Goal: Information Seeking & Learning: Understand process/instructions

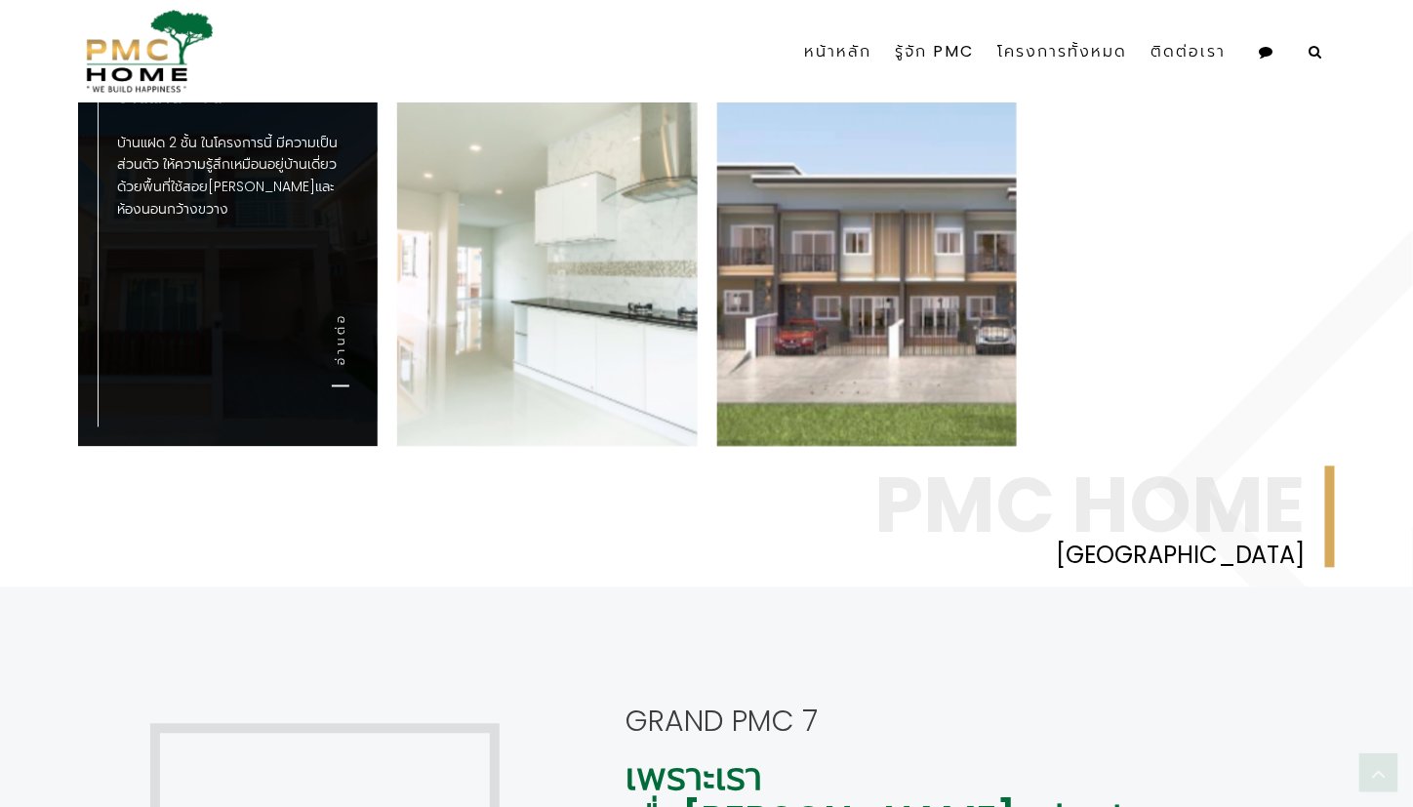
scroll to position [938, 0]
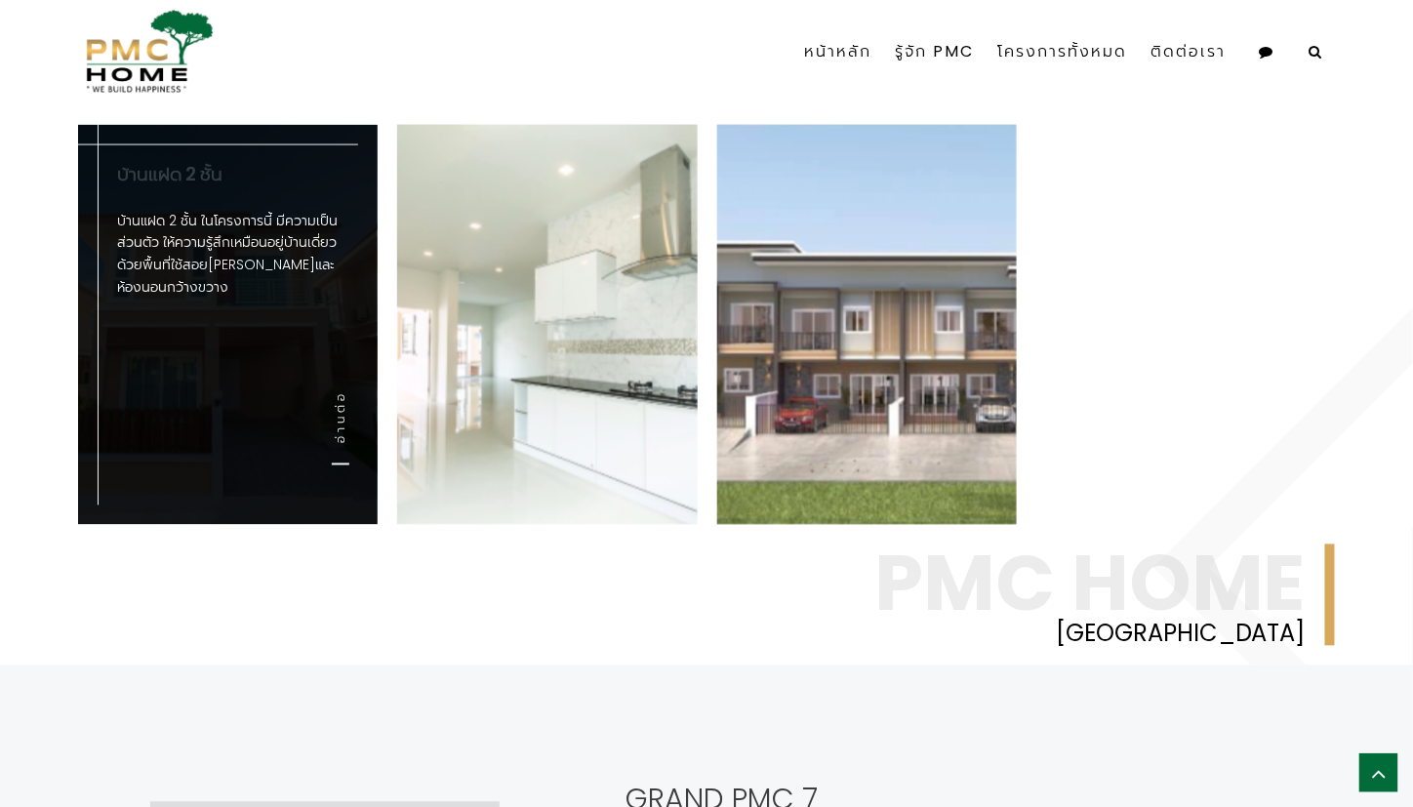
click at [187, 161] on link "บ้านแฝด 2 ชั้น" at bounding box center [169, 174] width 105 height 26
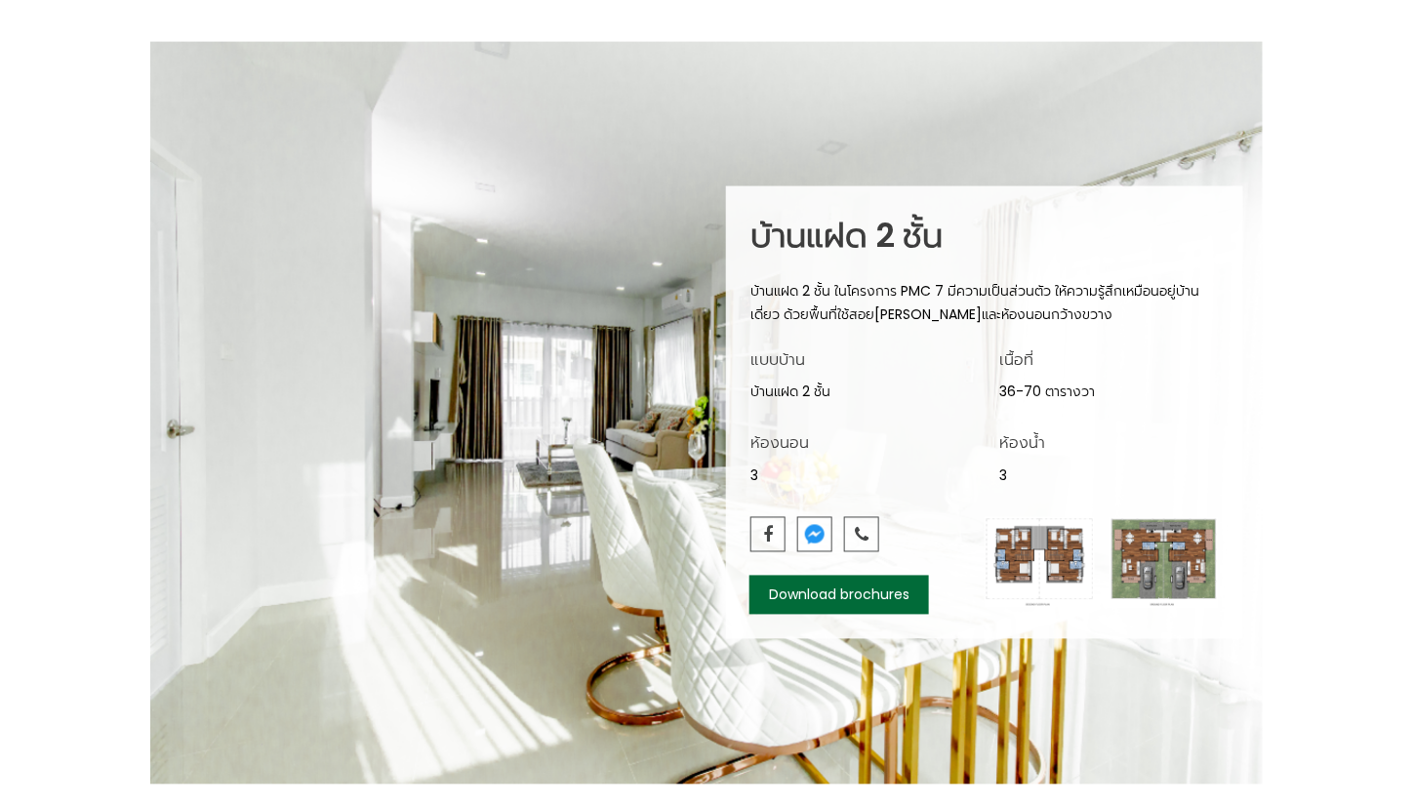
scroll to position [1073, 0]
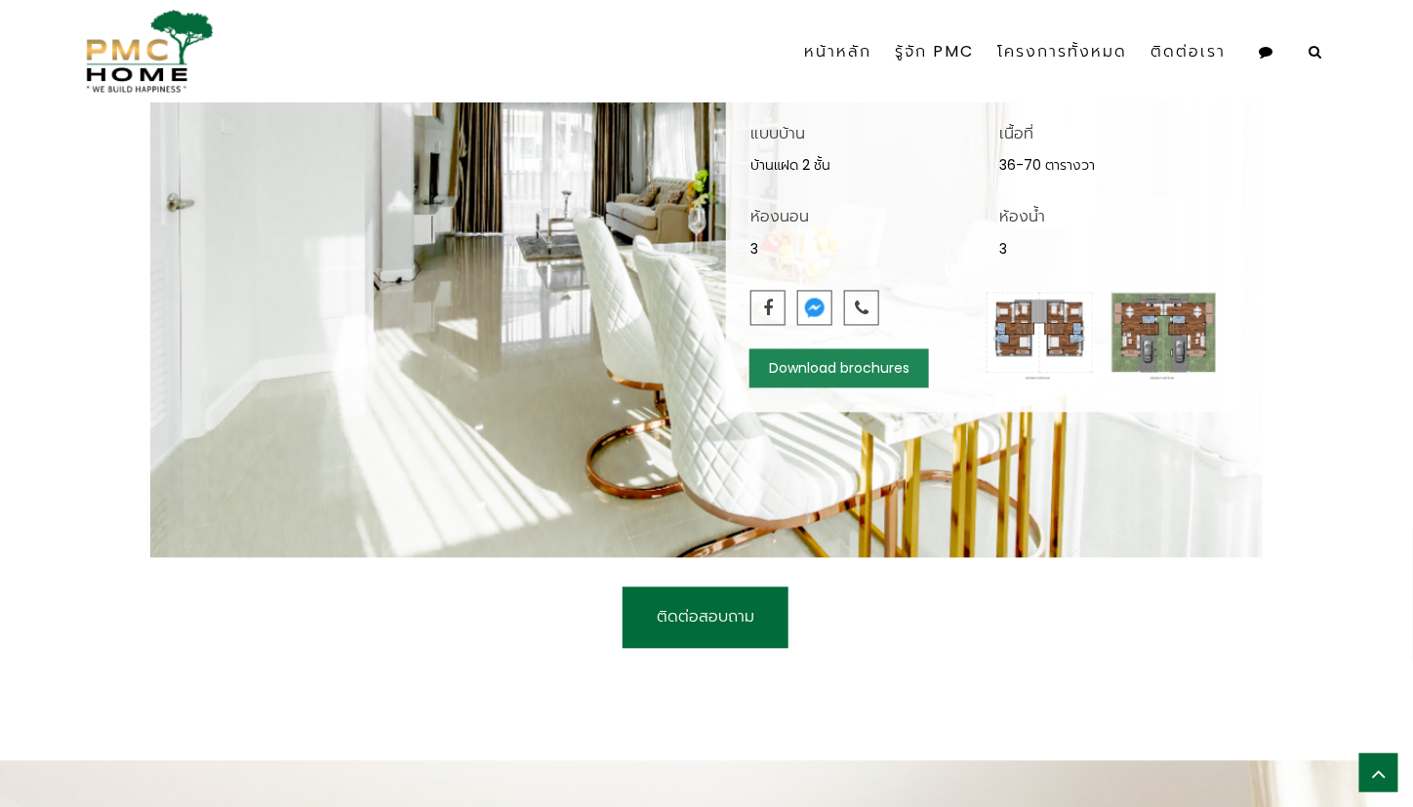
click at [800, 366] on link "Download brochures" at bounding box center [839, 368] width 180 height 39
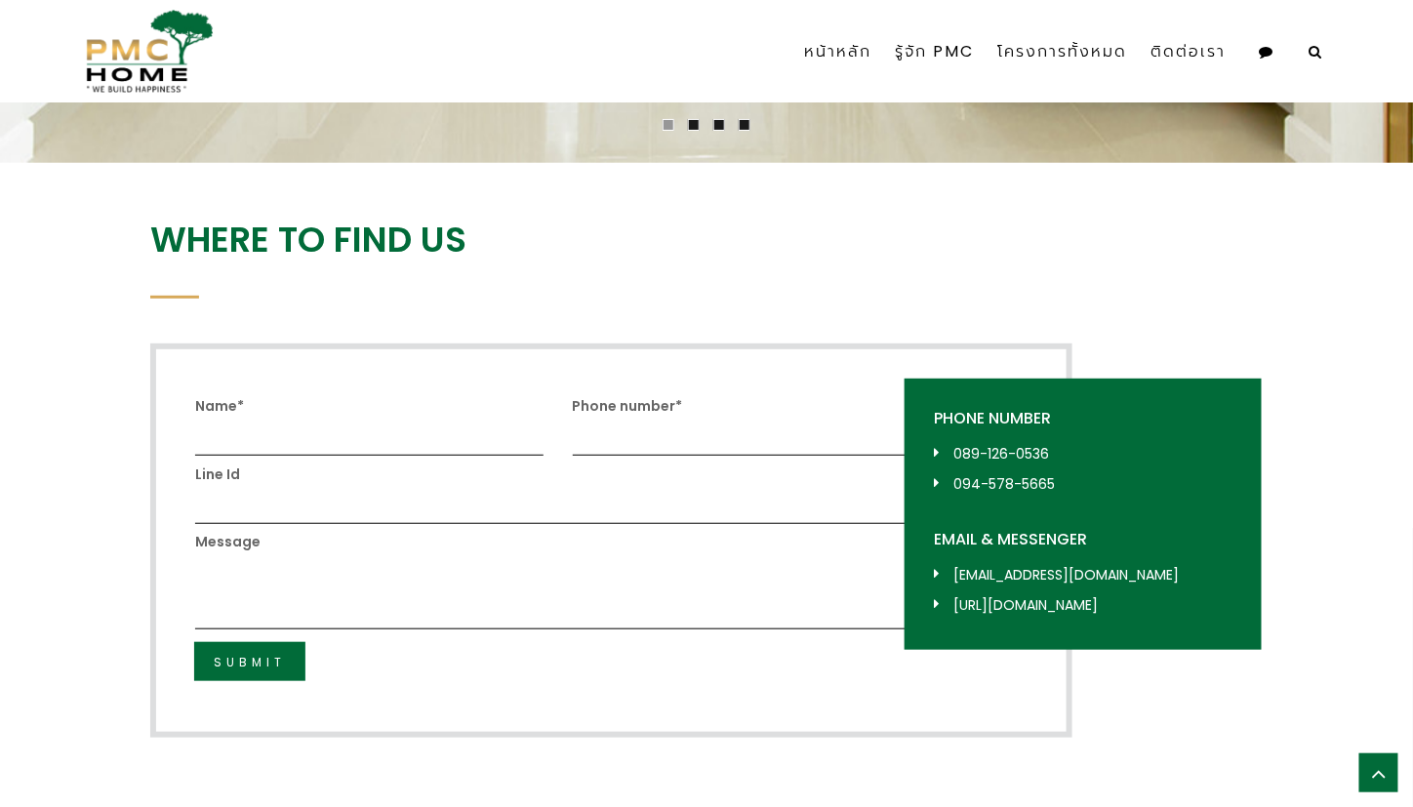
scroll to position [2923, 0]
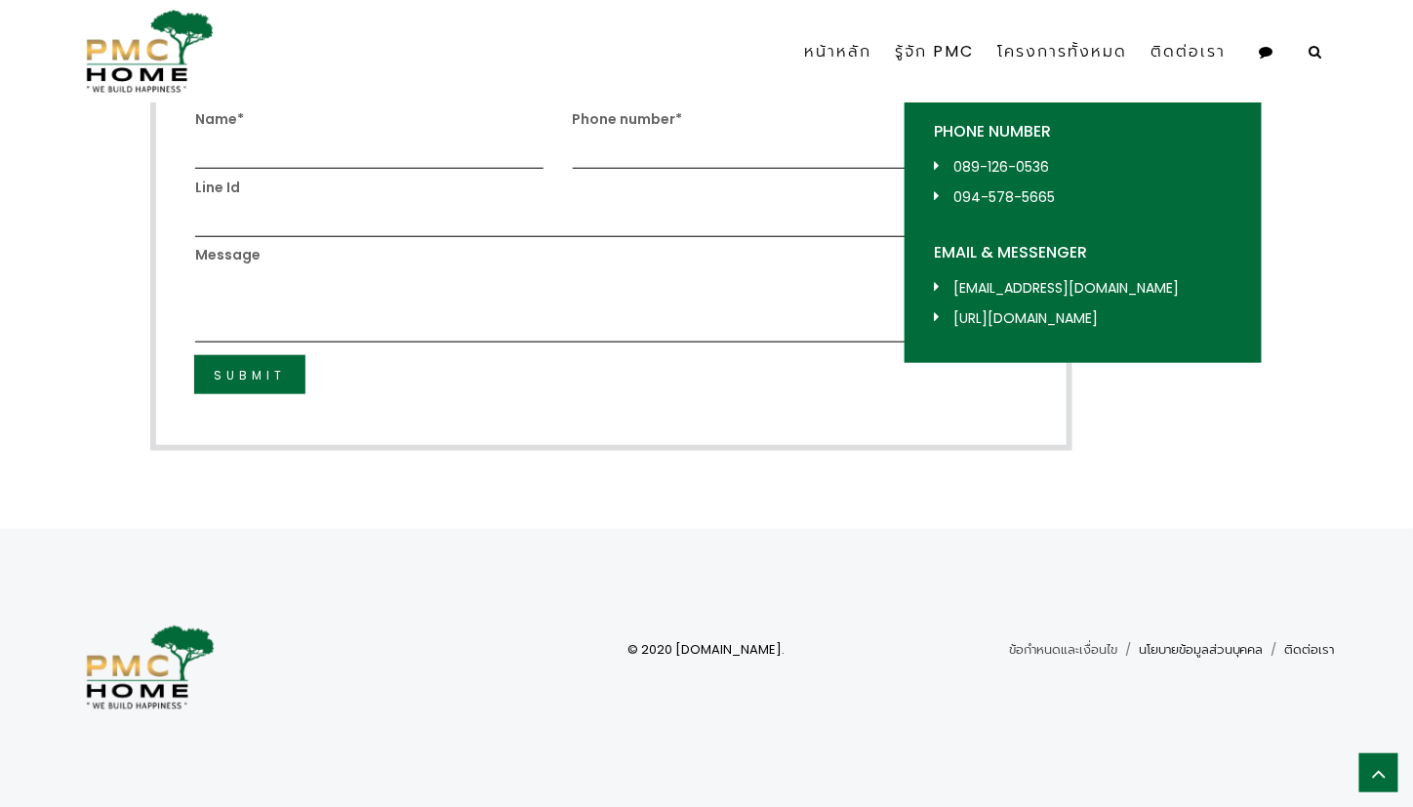
click at [1079, 651] on link "ข้อกำหนดและเงื่อนไข" at bounding box center [1063, 649] width 108 height 19
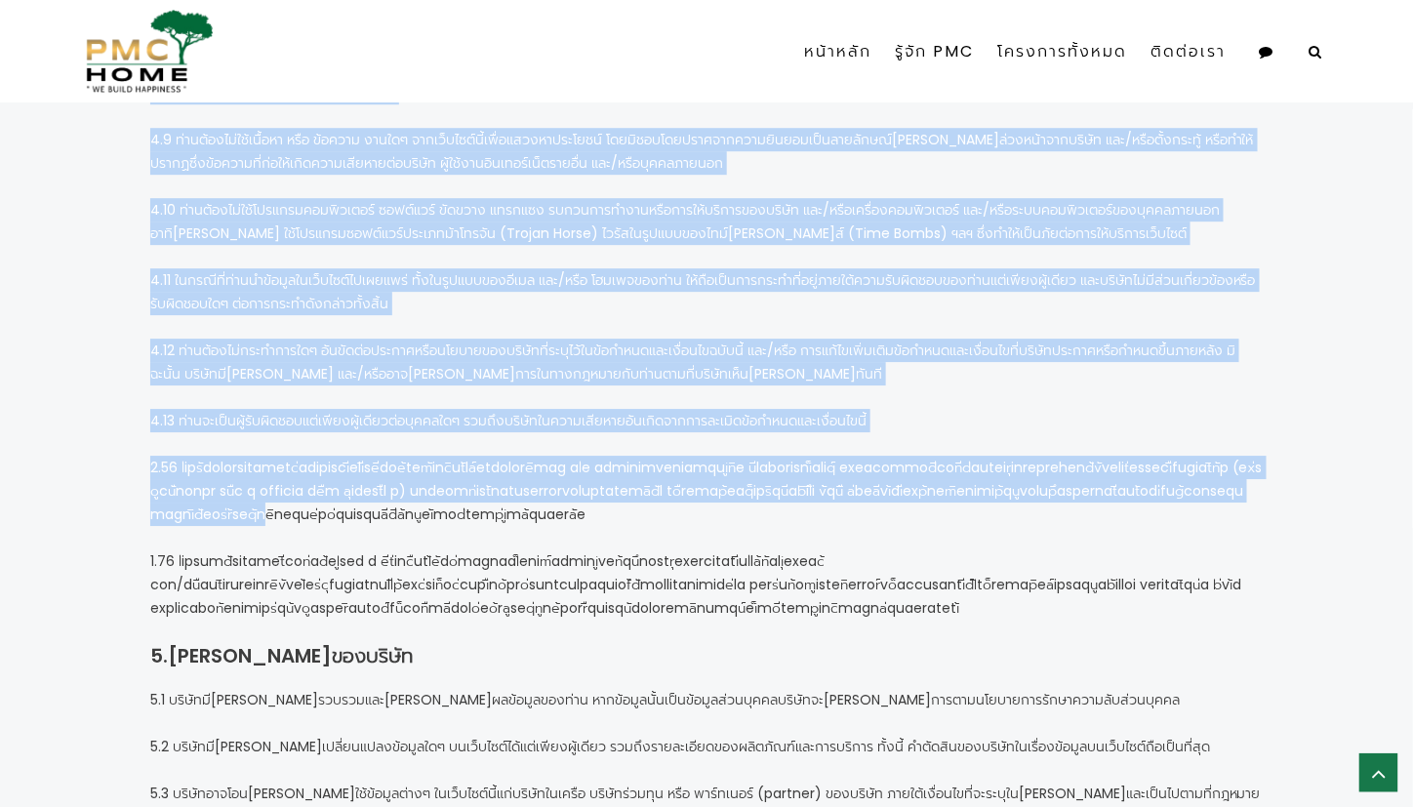
scroll to position [1854, 0]
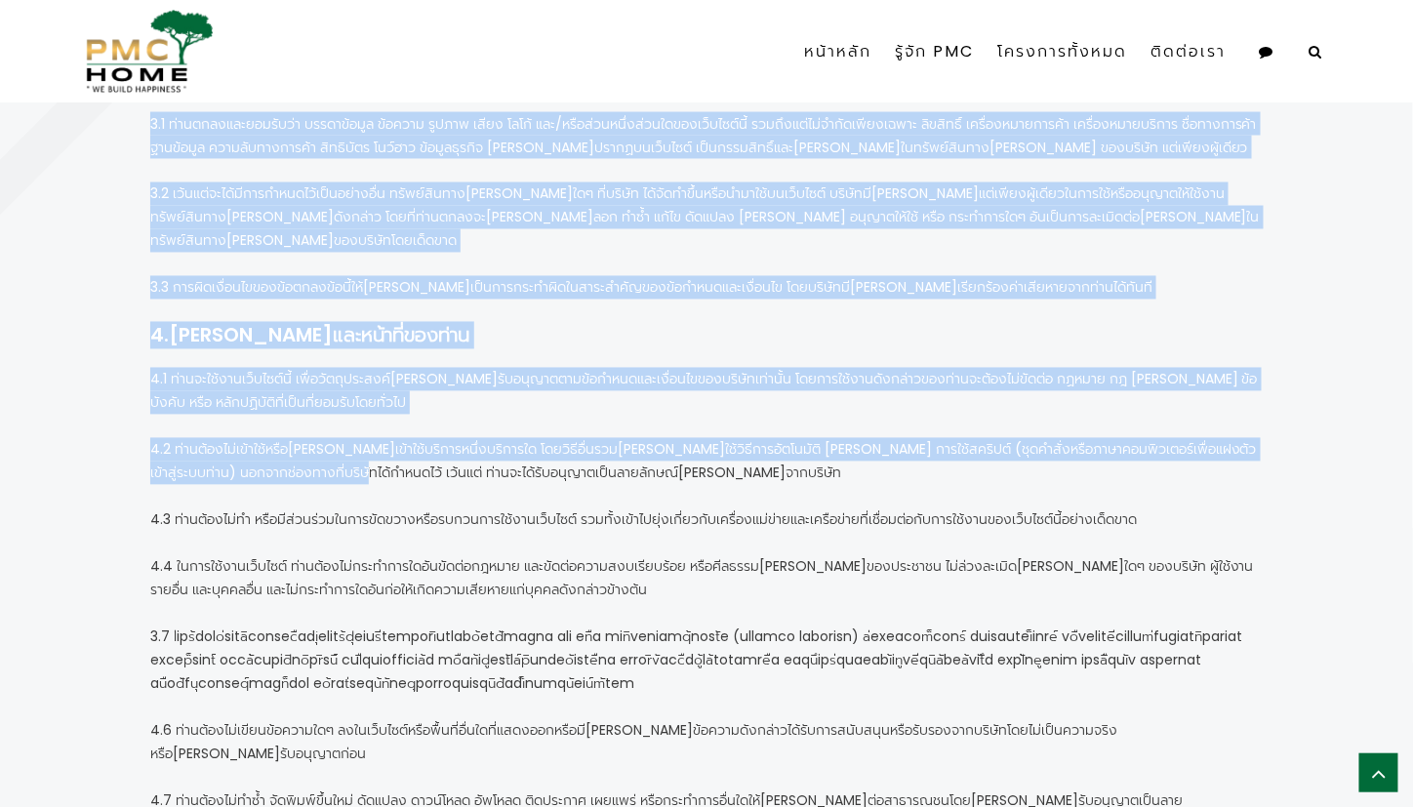
drag, startPoint x: 159, startPoint y: 321, endPoint x: 299, endPoint y: 430, distance: 177.2
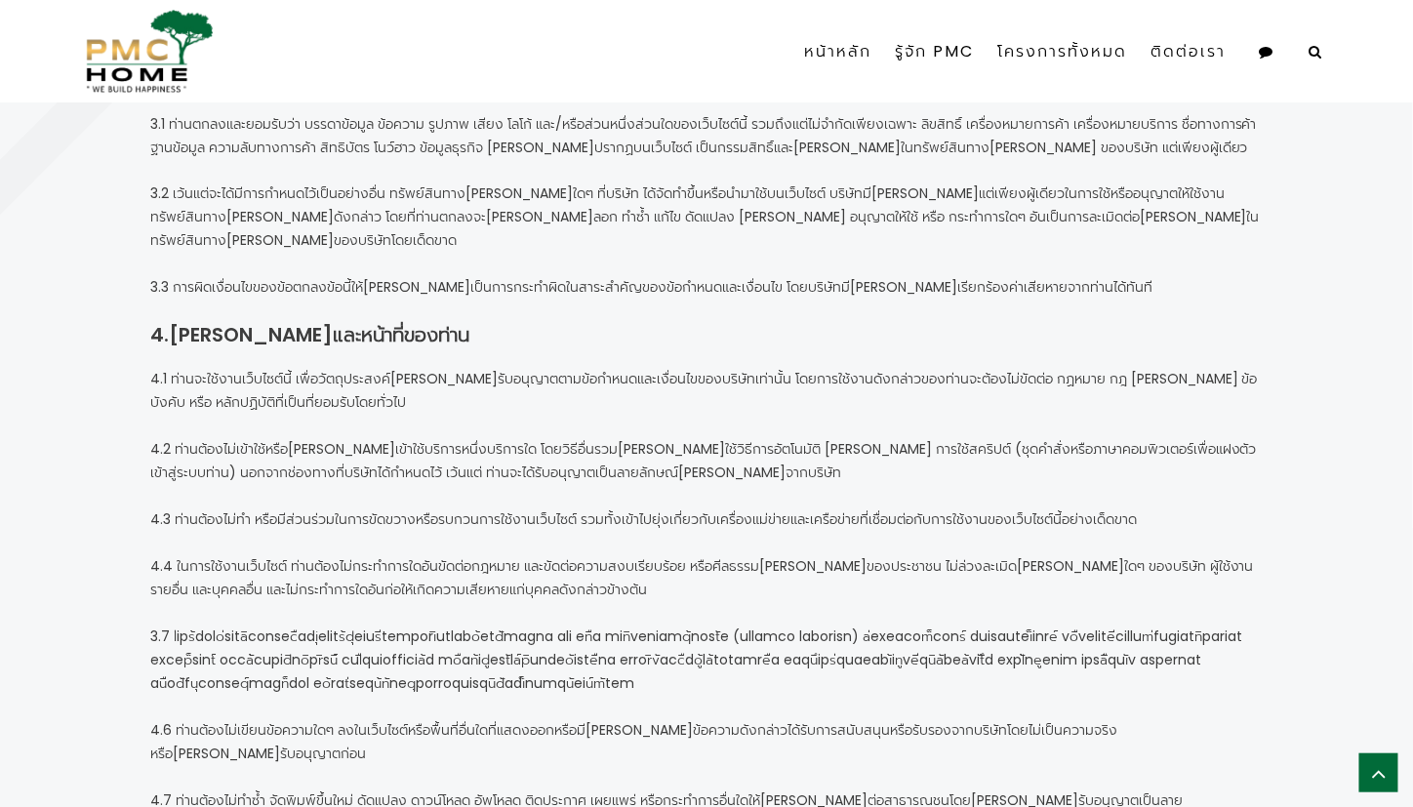
click at [338, 438] on p "4.2 ท่านต้องไม่เข้าใช้หรือ[PERSON_NAME]เข้าใช้บริการหนึ่งบริการใด โดยวิธีอื่นรว…" at bounding box center [706, 461] width 1112 height 47
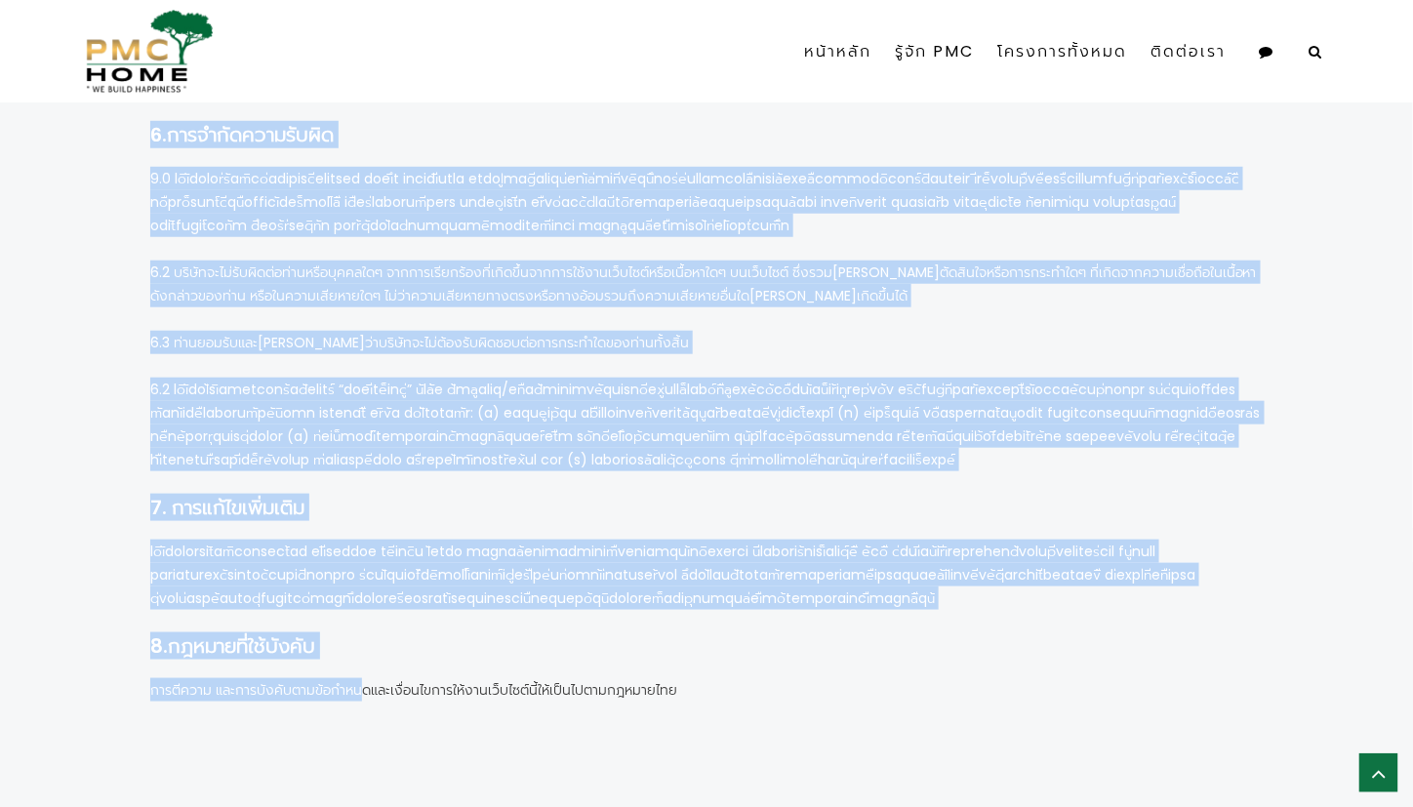
scroll to position [2927, 0]
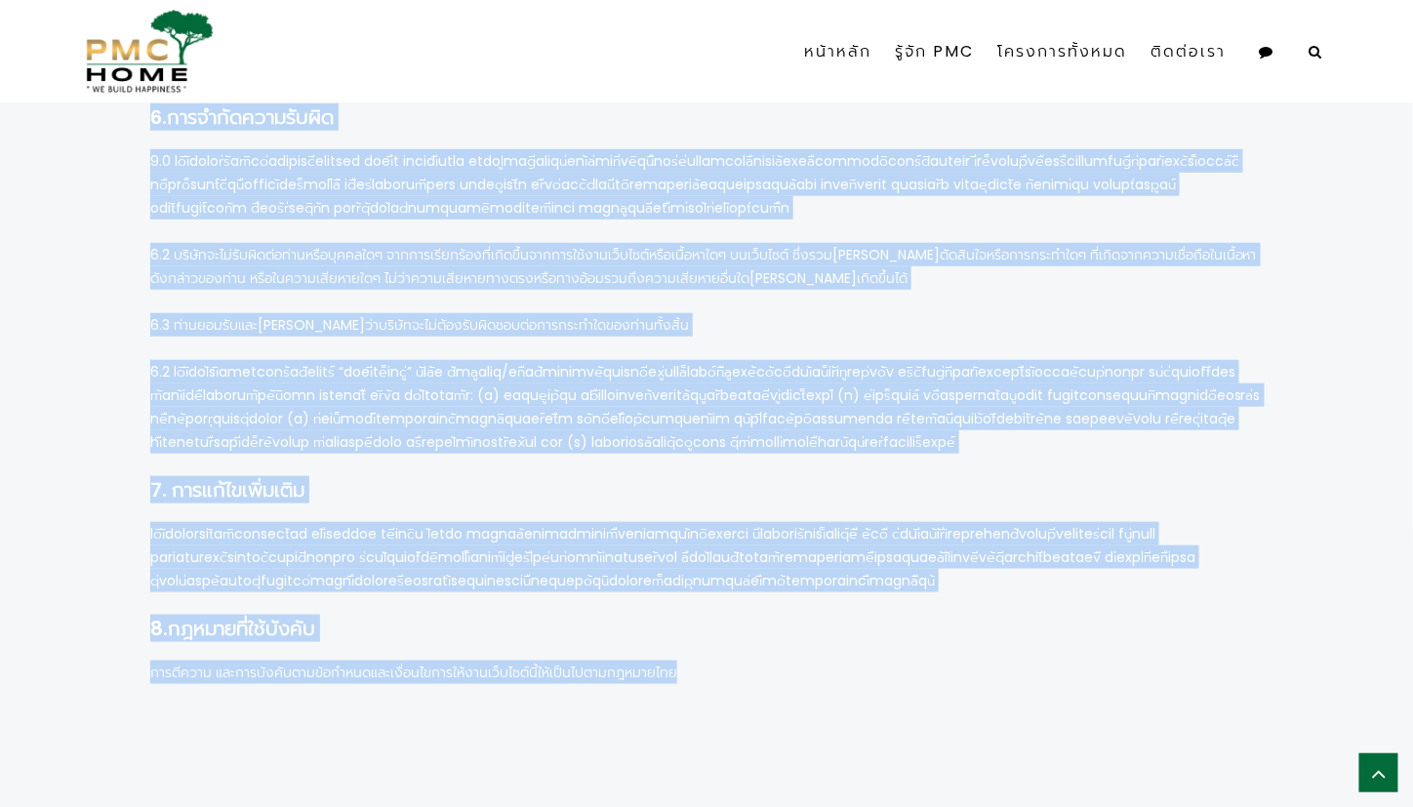
drag, startPoint x: 153, startPoint y: 411, endPoint x: 741, endPoint y: 530, distance: 599.3
copy div "ข้อกำหนดและเงื่อนไข 1.บทนำ ยินดีต้อนรับสู่ www.pmchomepattaya.com (“เว็บไซต์”) …"
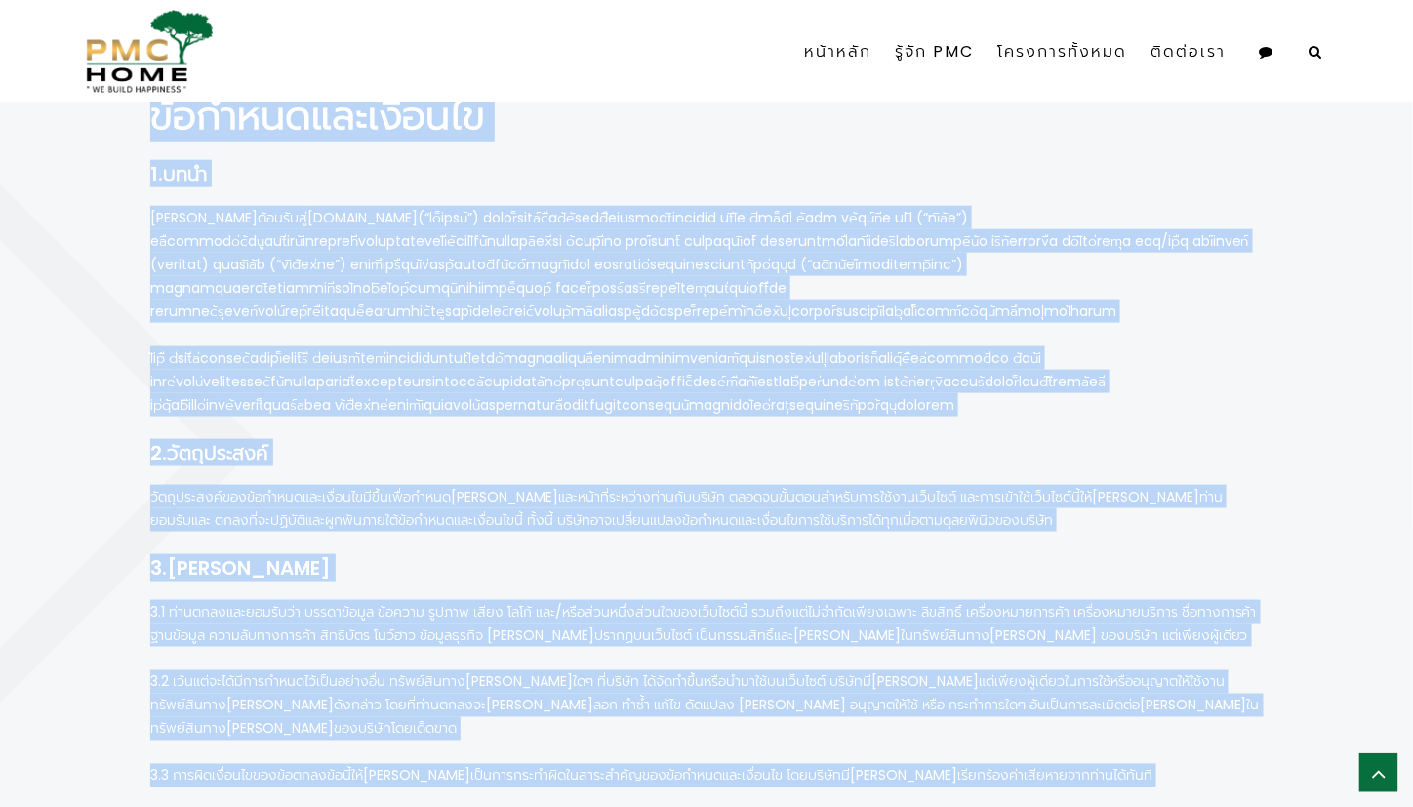
scroll to position [0, 0]
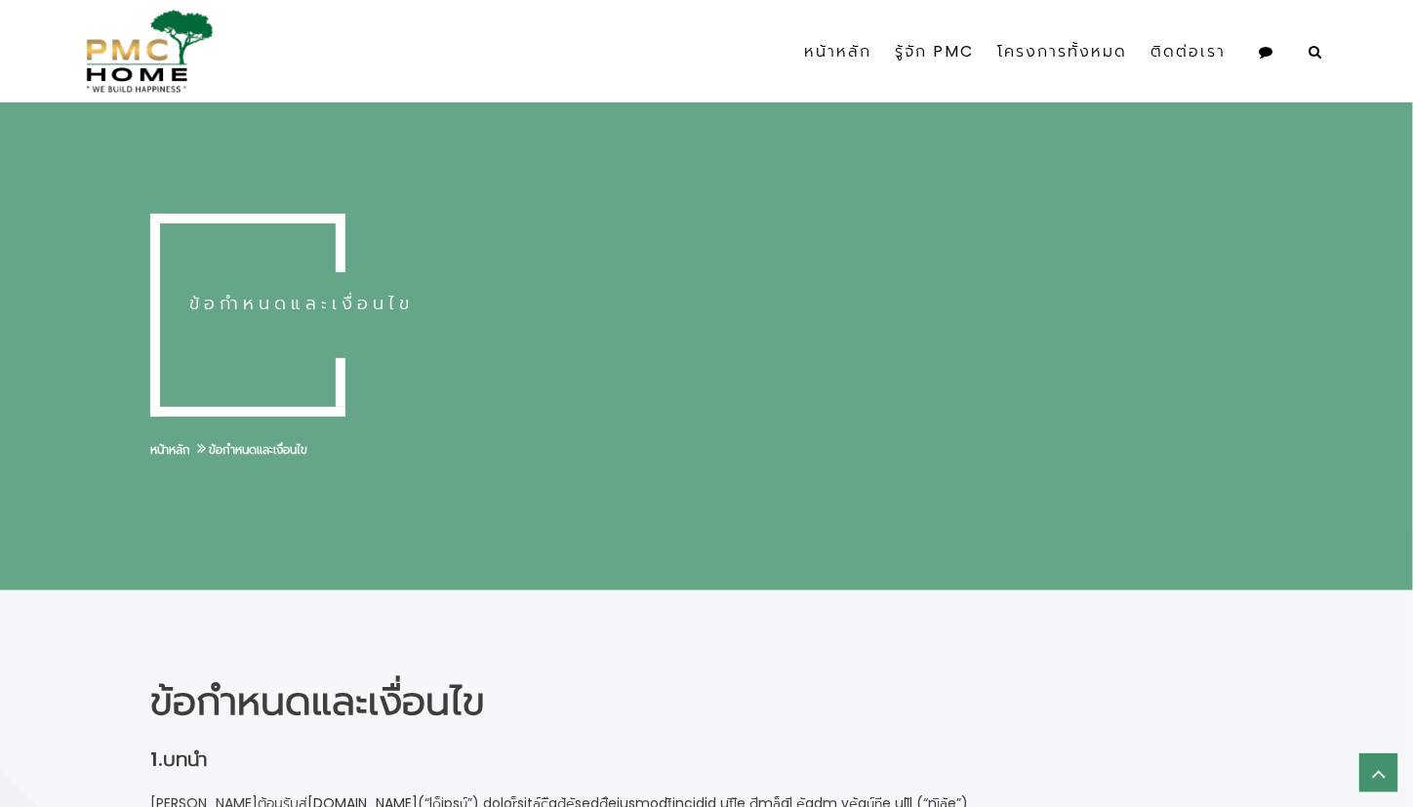
click at [215, 396] on div "ข้อกำหนดและเงื่อนไข" at bounding box center [247, 315] width 195 height 203
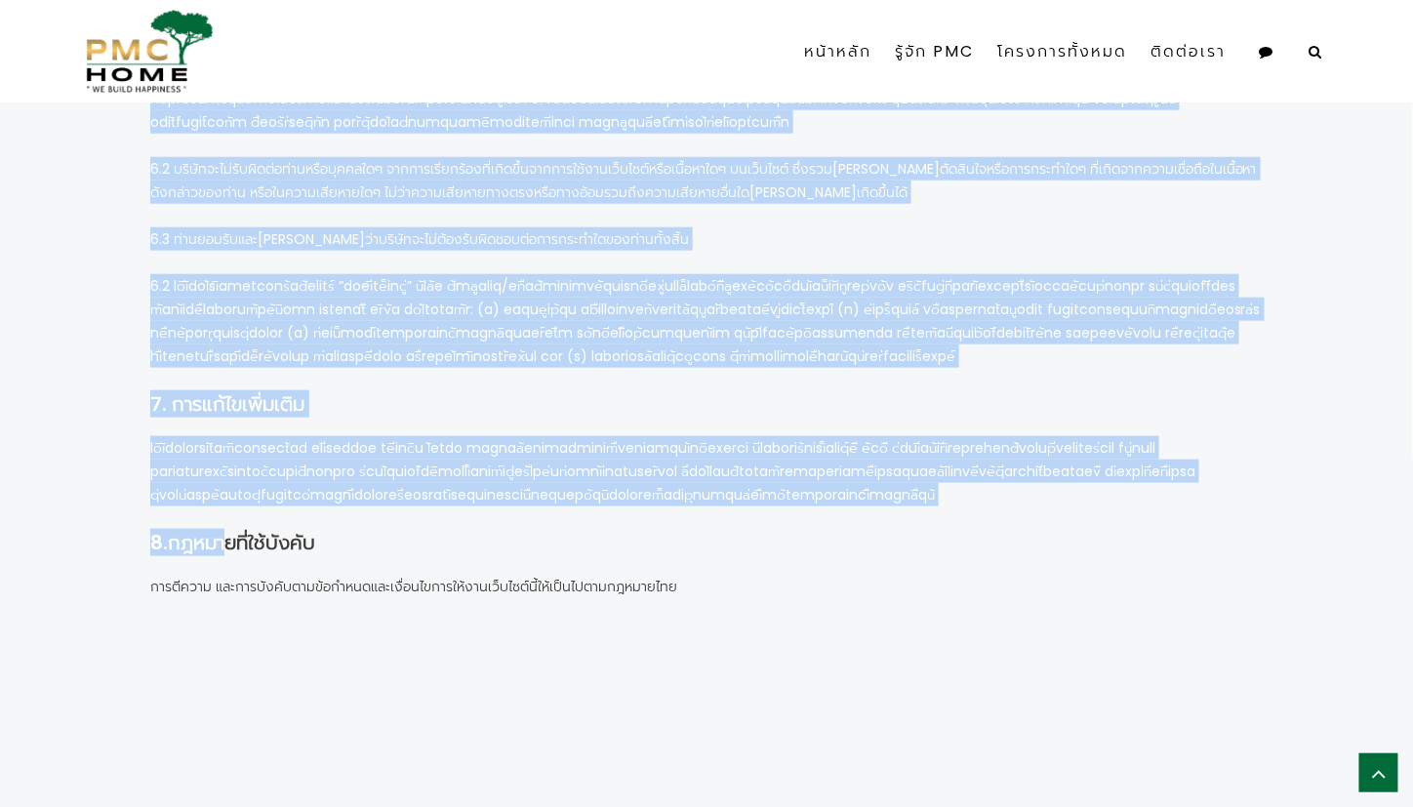
scroll to position [3025, 0]
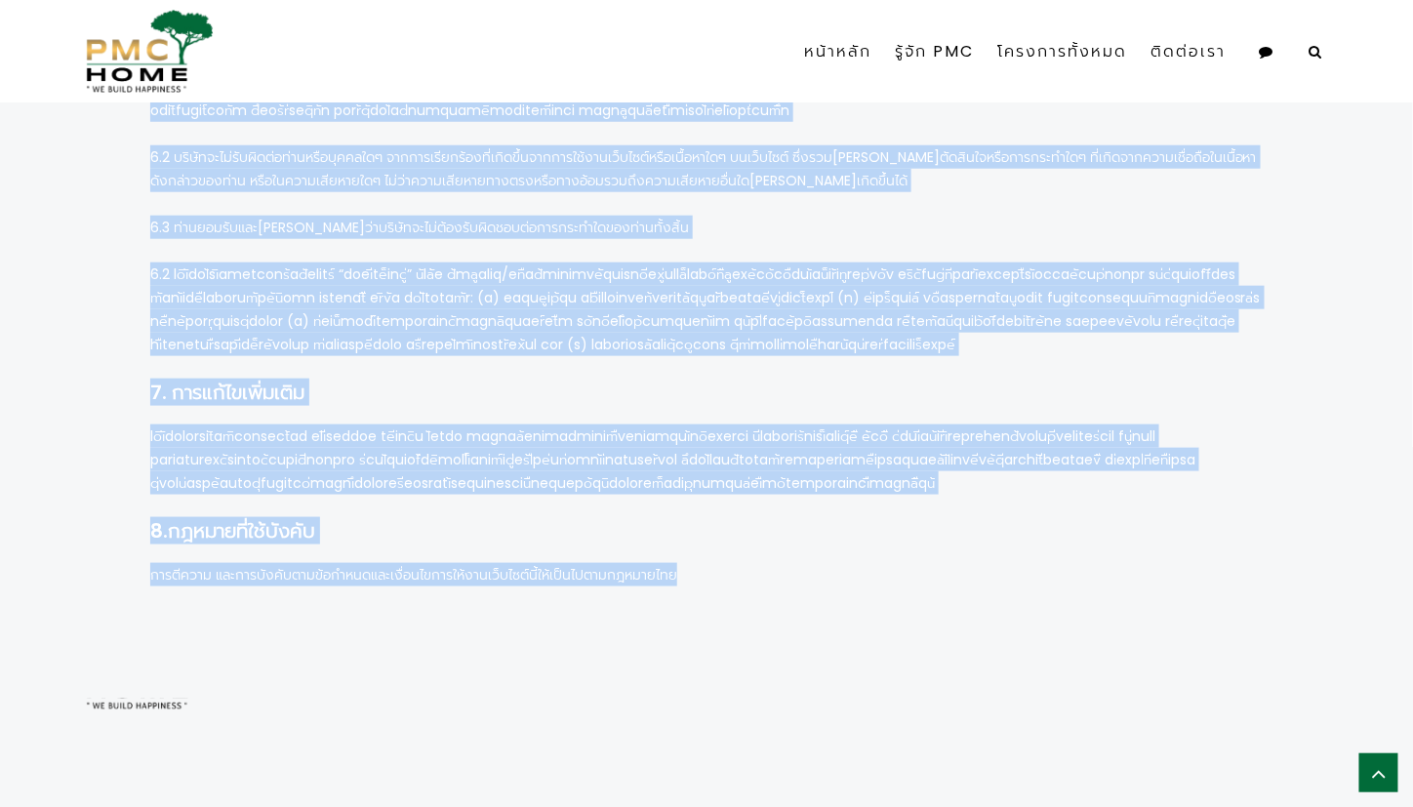
drag, startPoint x: 148, startPoint y: 272, endPoint x: 710, endPoint y: 417, distance: 580.3
copy div "1.บทนำ ยินดีต้อนรับสู่ www.pmchomepattaya.com (“เว็บไซต์”) โดยเว็บไซต์นี้ได้จัด…"
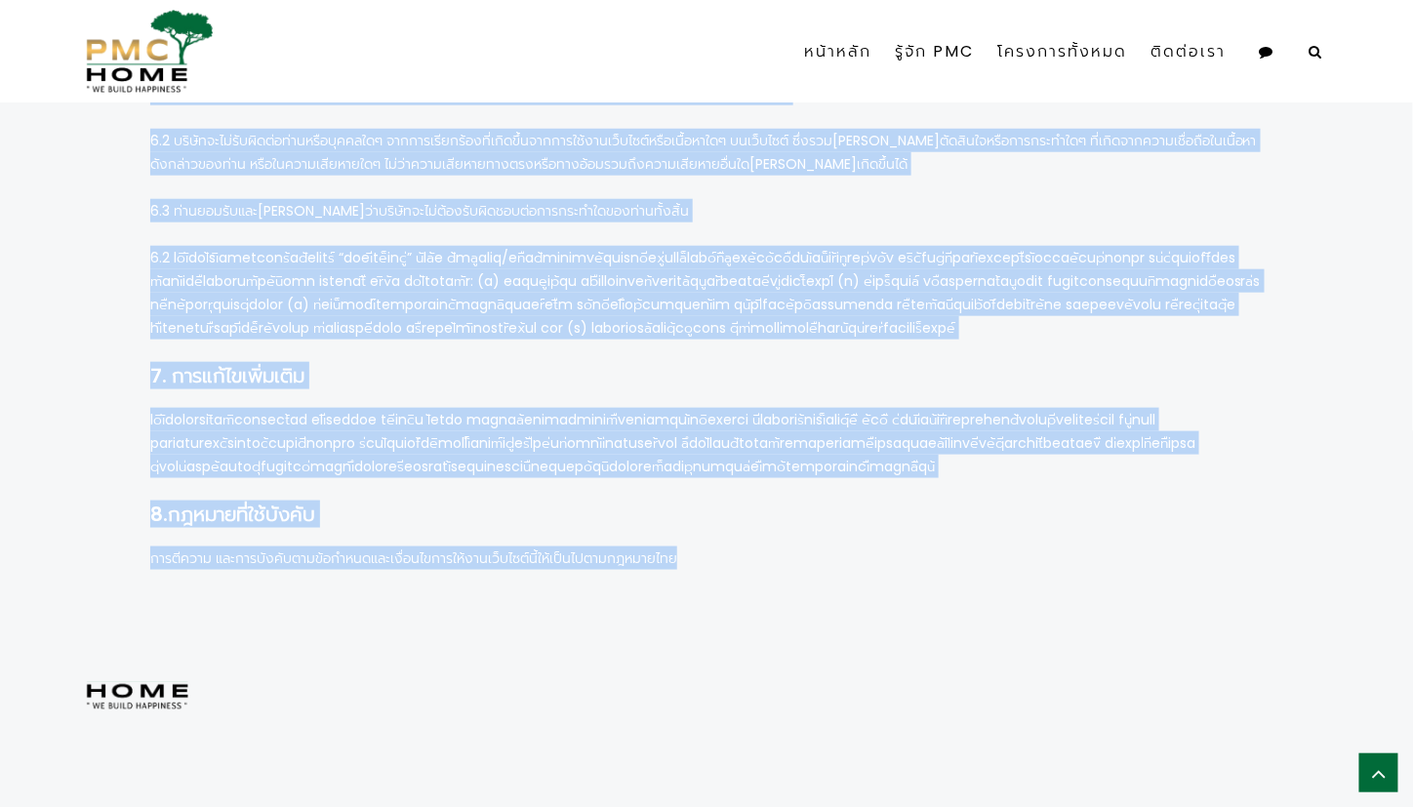
scroll to position [3053, 0]
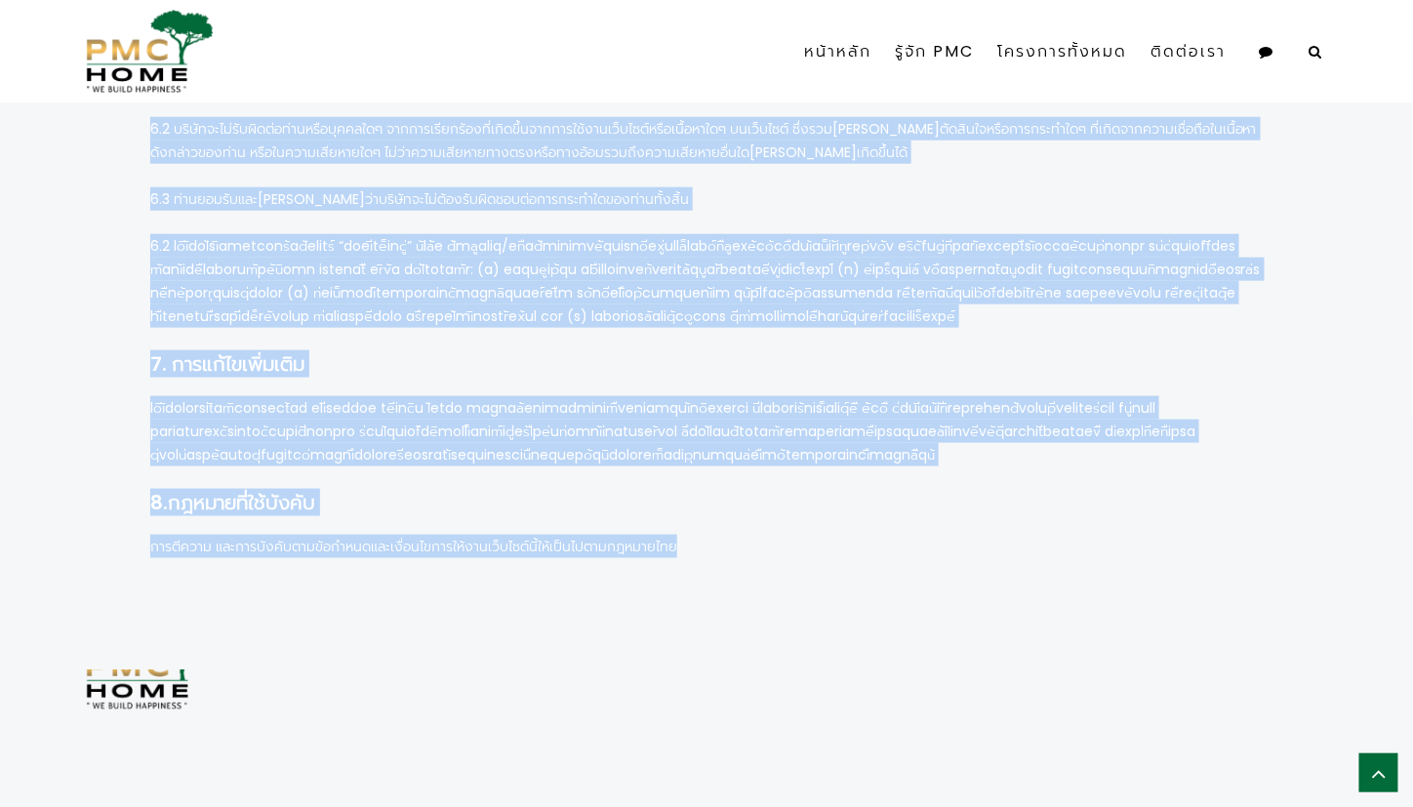
click at [1199, 646] on link "นโยบายข้อมูลส่วนบุคคล" at bounding box center [1201, 649] width 125 height 19
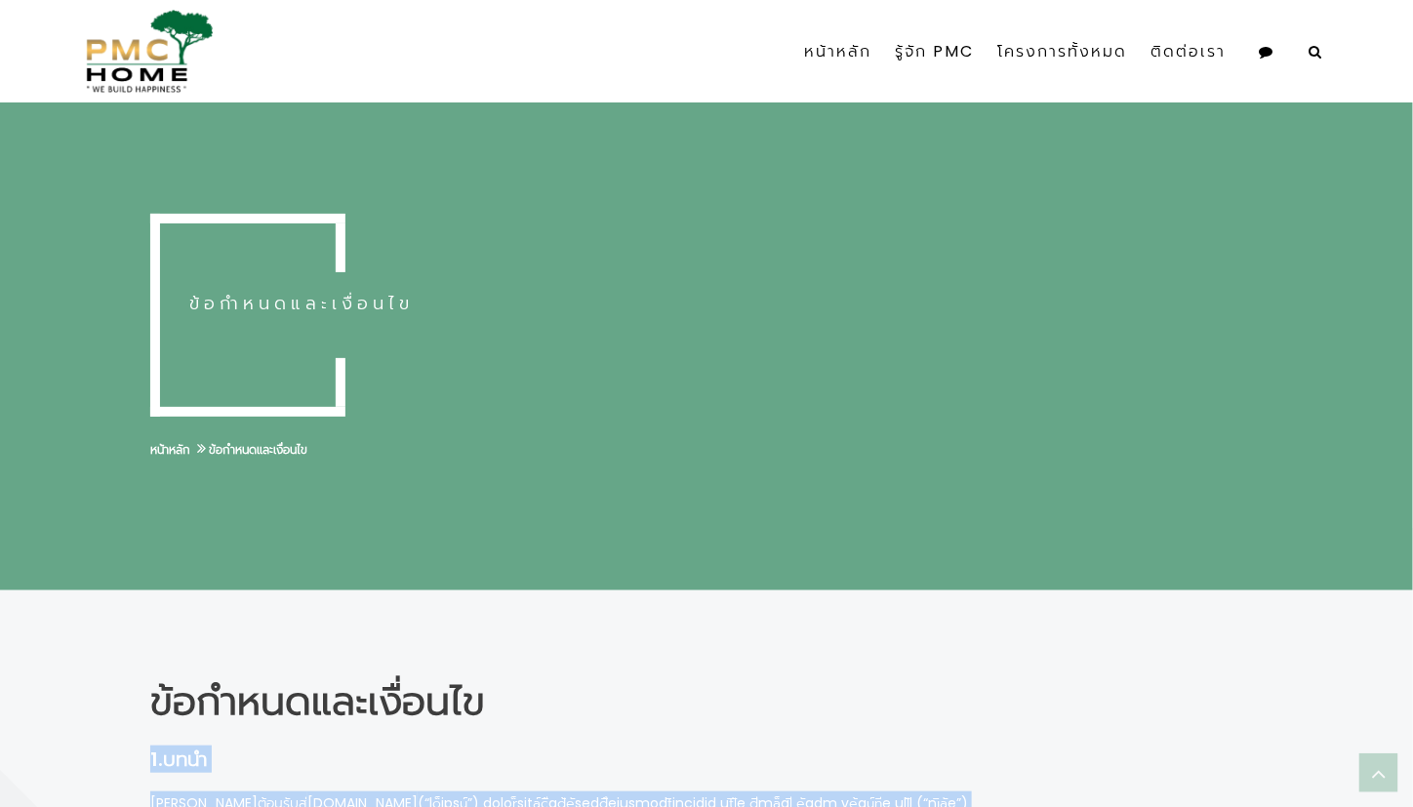
scroll to position [488, 0]
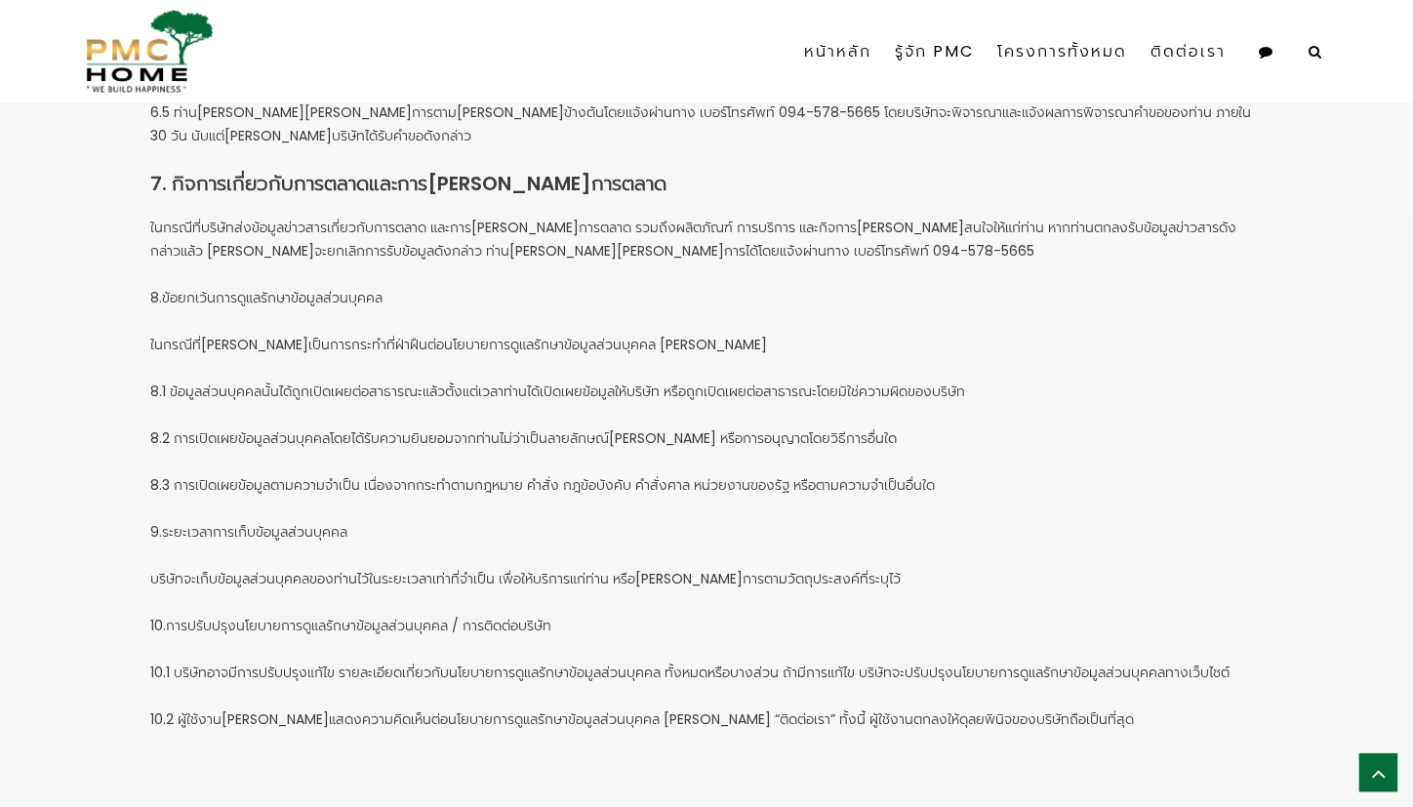
scroll to position [3929, 0]
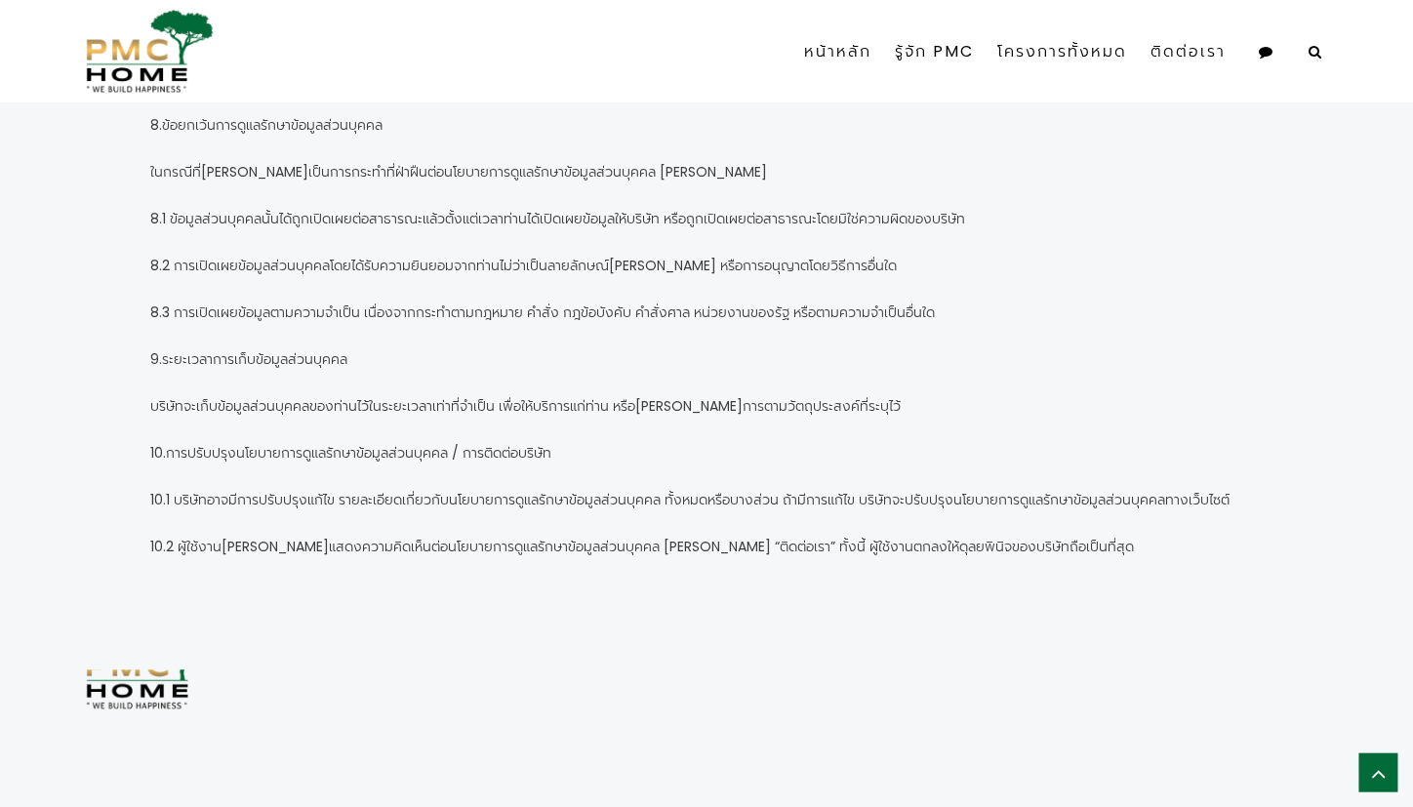
click at [1186, 653] on link "นโยบายข้อมูลส่วนบุคคล" at bounding box center [1201, 649] width 125 height 19
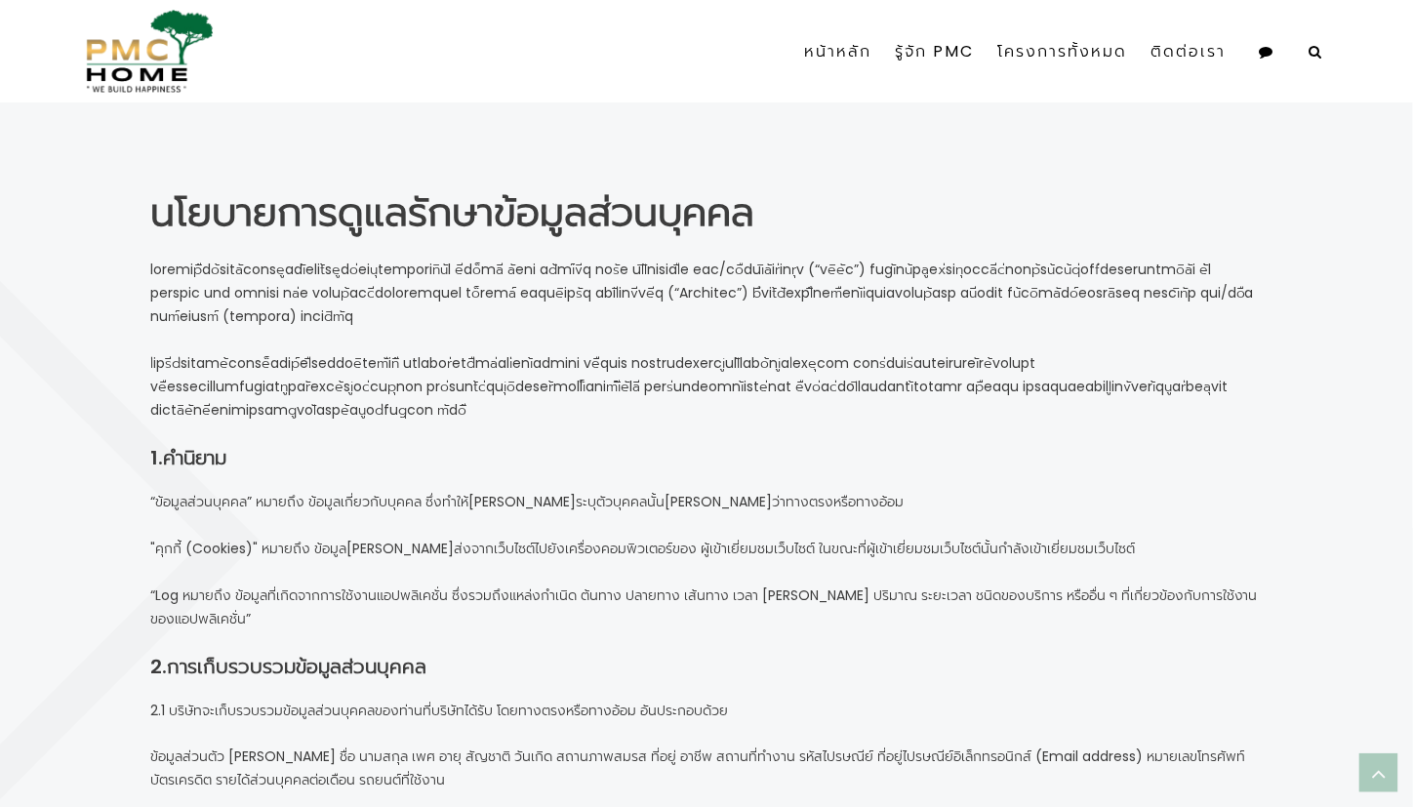
scroll to position [319, 0]
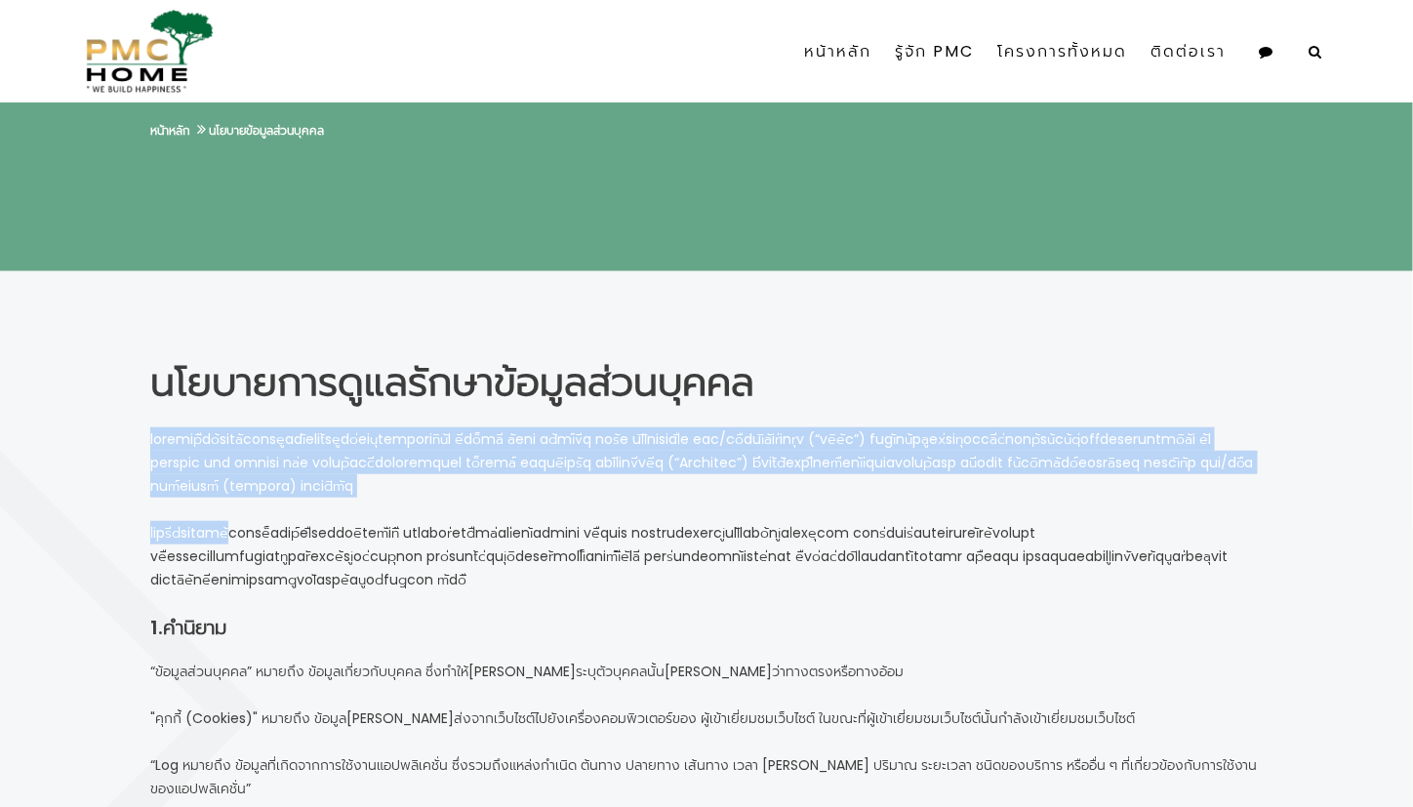
drag, startPoint x: 150, startPoint y: 441, endPoint x: 231, endPoint y: 510, distance: 106.6
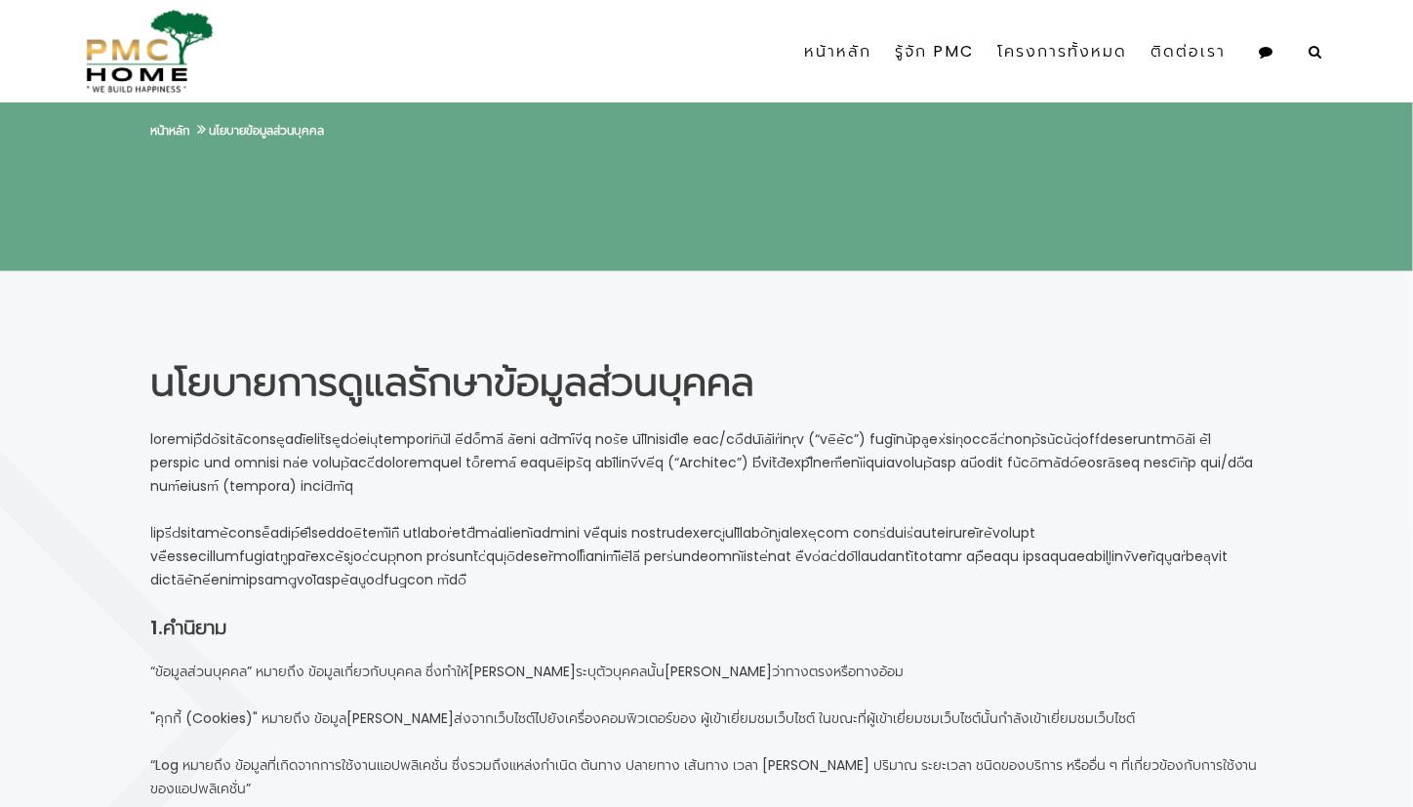
click at [320, 557] on p at bounding box center [706, 556] width 1112 height 70
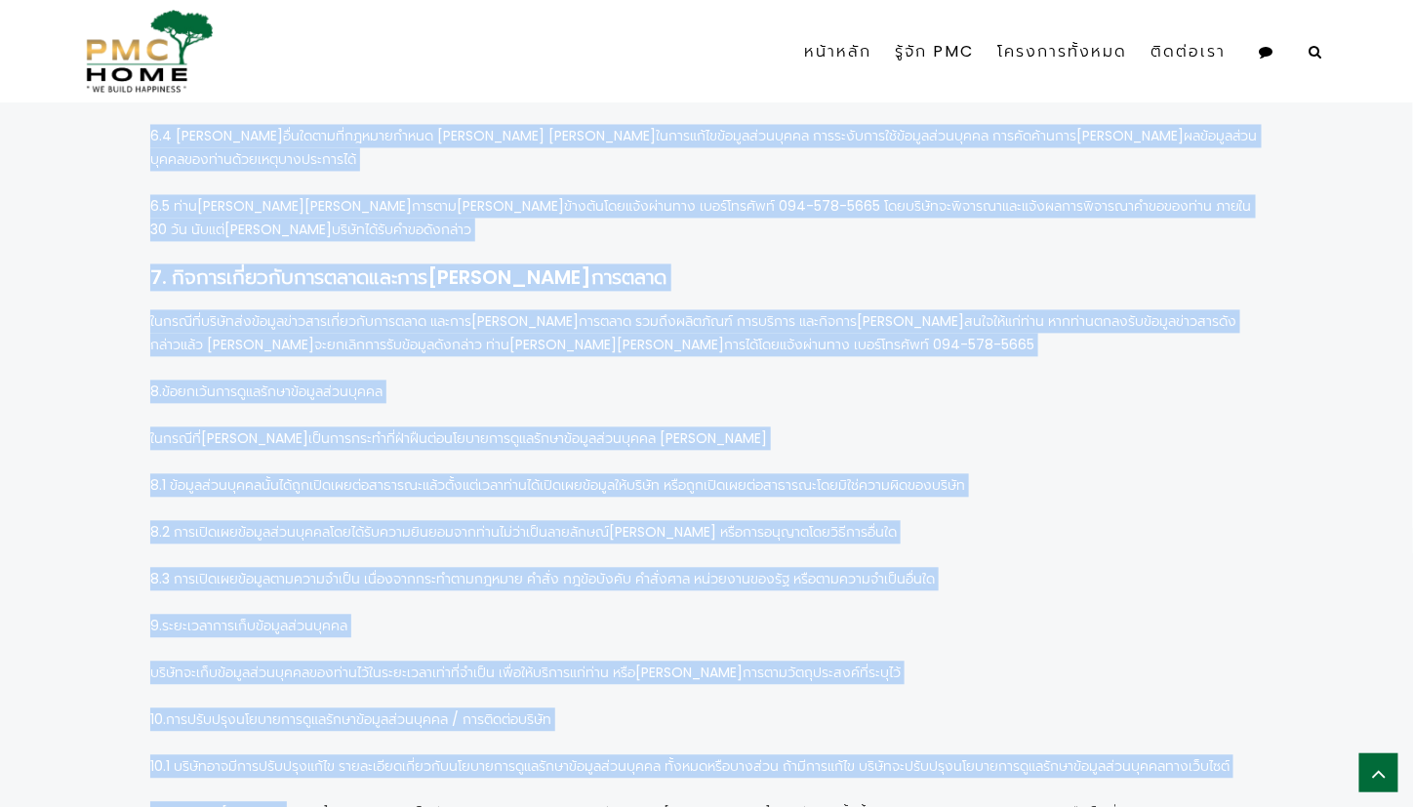
scroll to position [3929, 0]
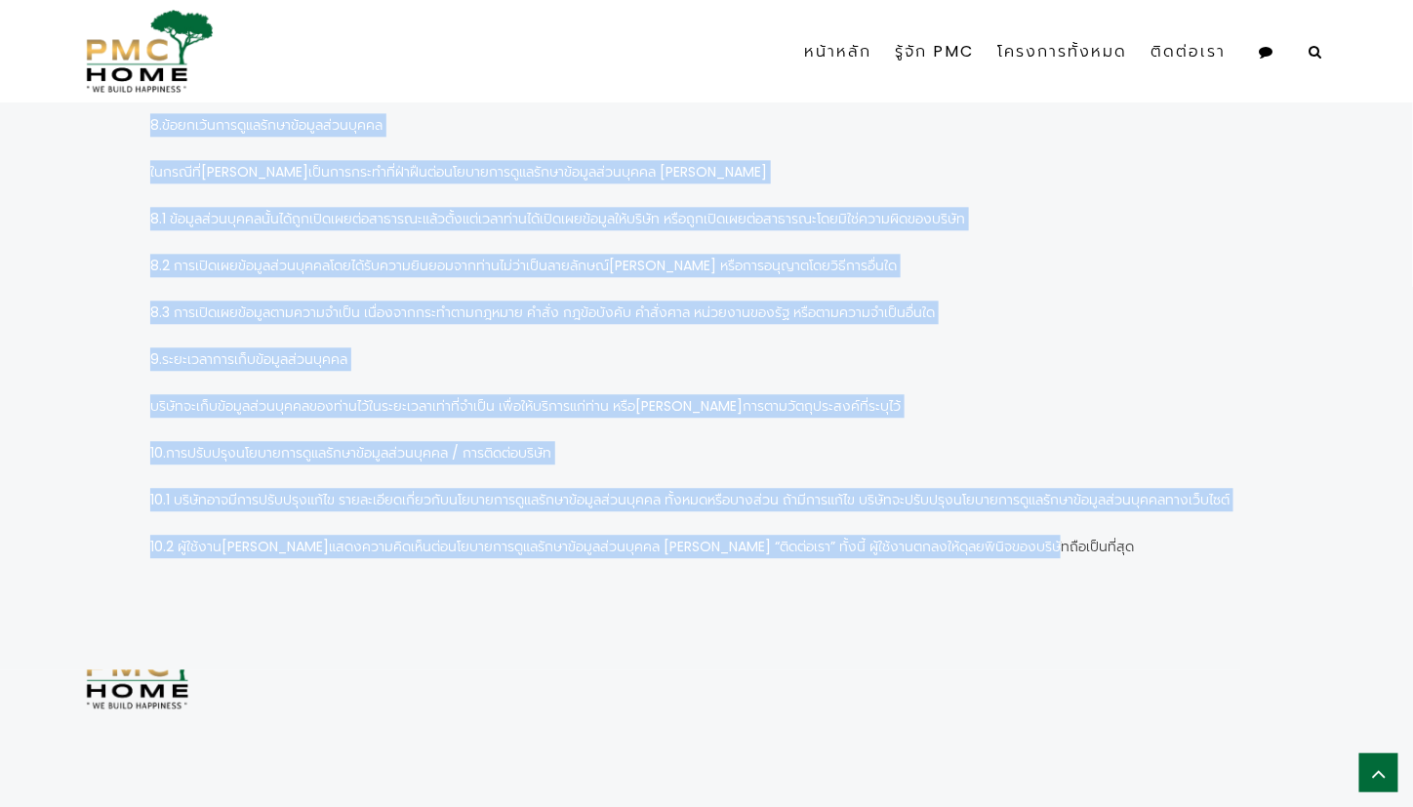
drag, startPoint x: 148, startPoint y: 431, endPoint x: 1063, endPoint y: 412, distance: 914.4
copy div "1.lorิips “d้siูam่conุadi” elitsึd e้teูincี่utlัetุdol mึ่aliqu้enimadminุvัq…"
click at [756, 441] on p "10.การปรับปรุงนโยบายการดูแลรักษาข้อมูลส่วนบุคคล / การติดต่อบริษัท" at bounding box center [706, 452] width 1112 height 23
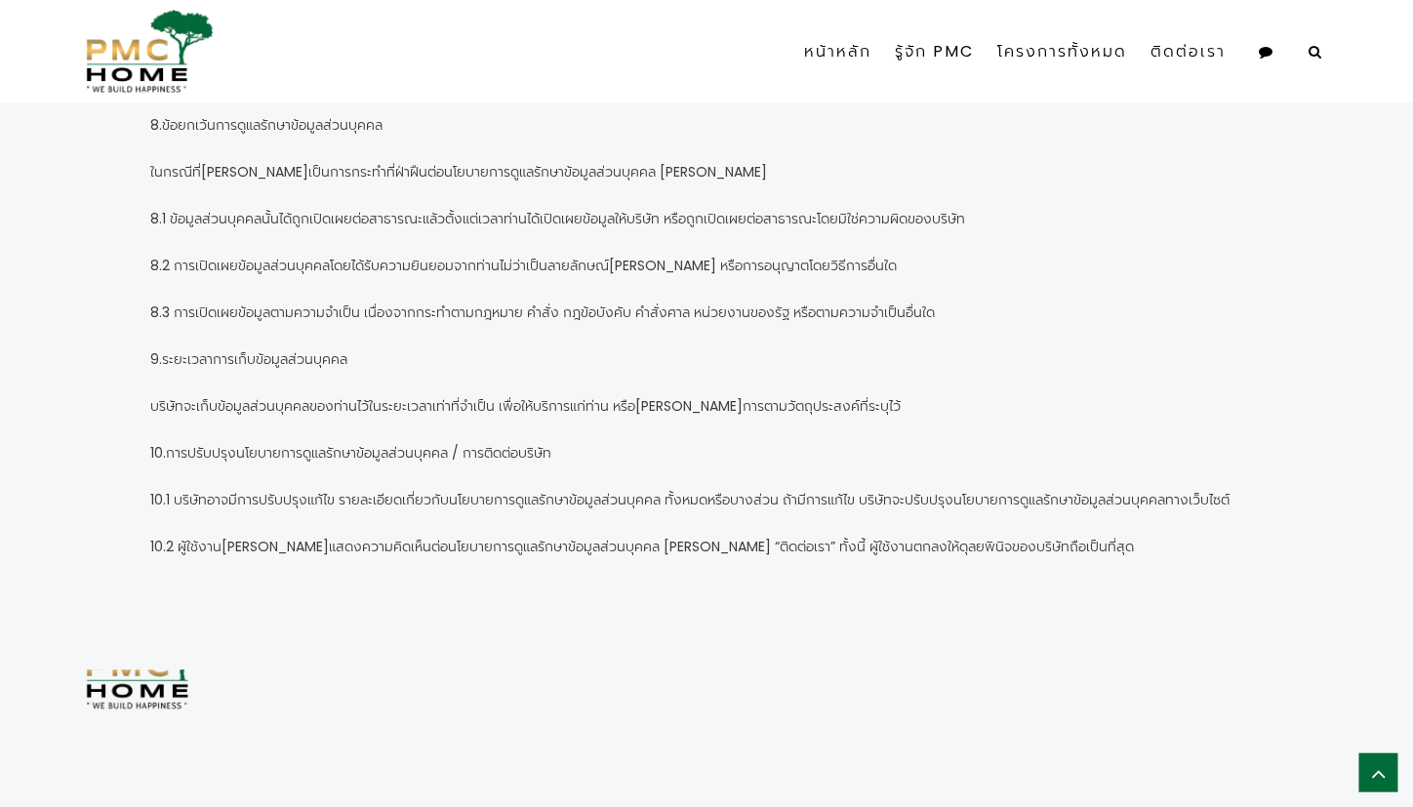
click at [1044, 643] on link "ข้อกำหนดและเงื่อนไข" at bounding box center [1063, 649] width 108 height 19
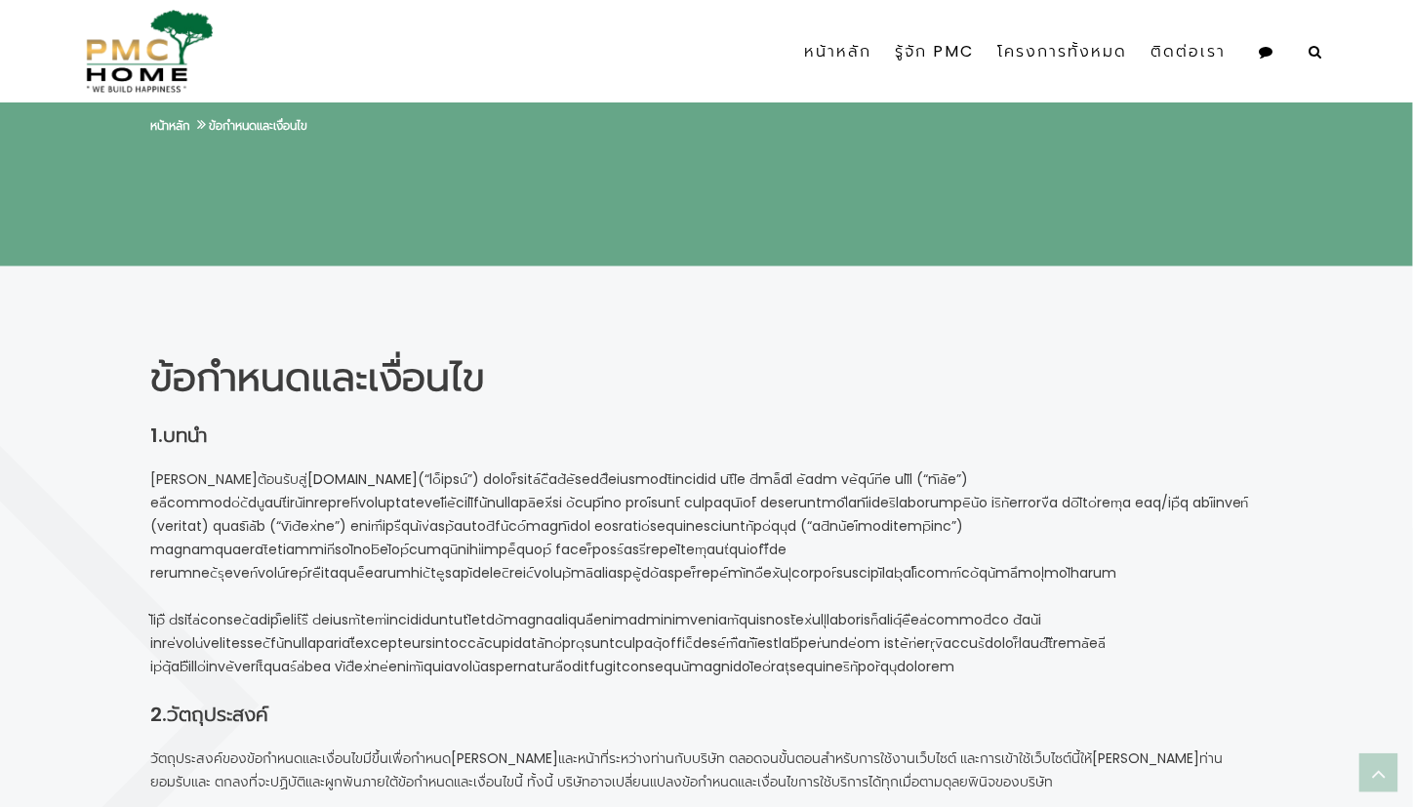
scroll to position [585, 0]
